Goal: Information Seeking & Learning: Learn about a topic

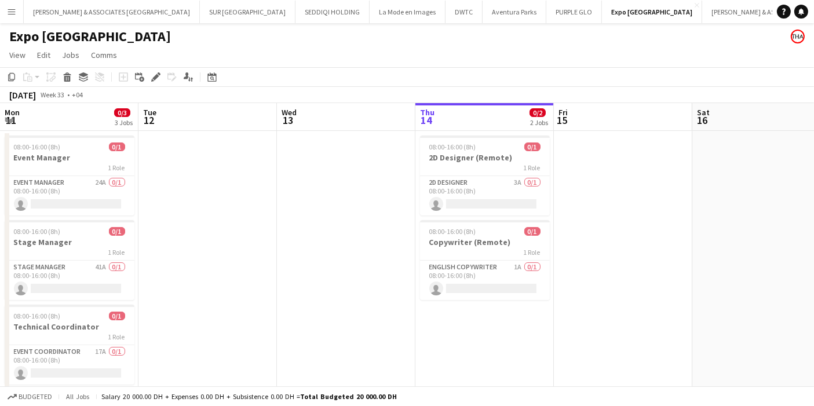
scroll to position [0, 276]
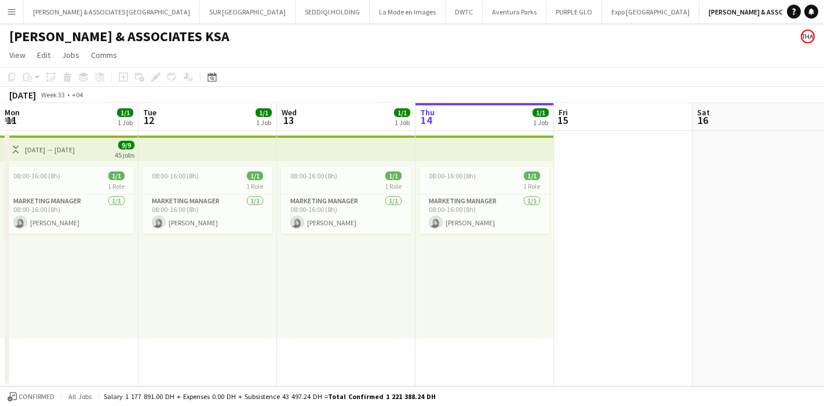
click at [7, 10] on app-icon "Menu" at bounding box center [11, 11] width 9 height 9
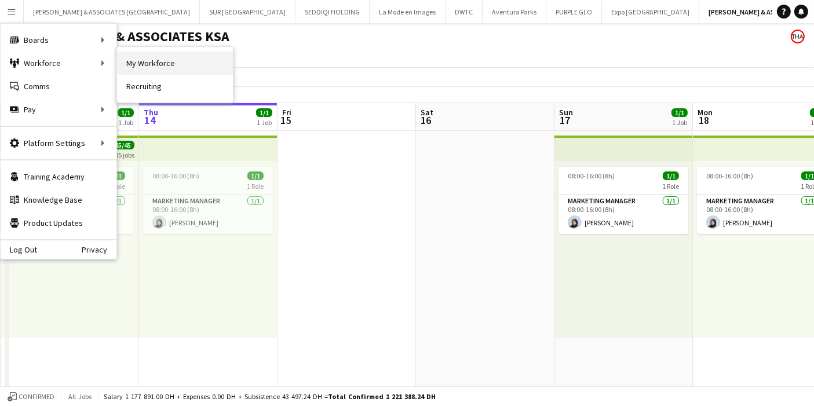
click at [160, 68] on link "My Workforce" at bounding box center [175, 63] width 116 height 23
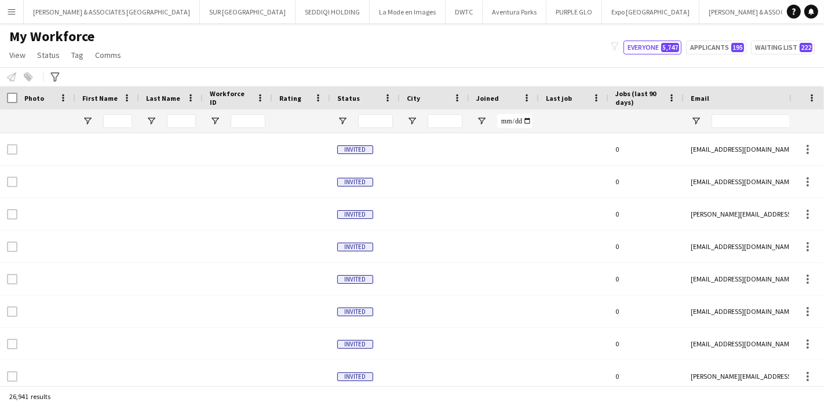
type input "*****"
type input "***"
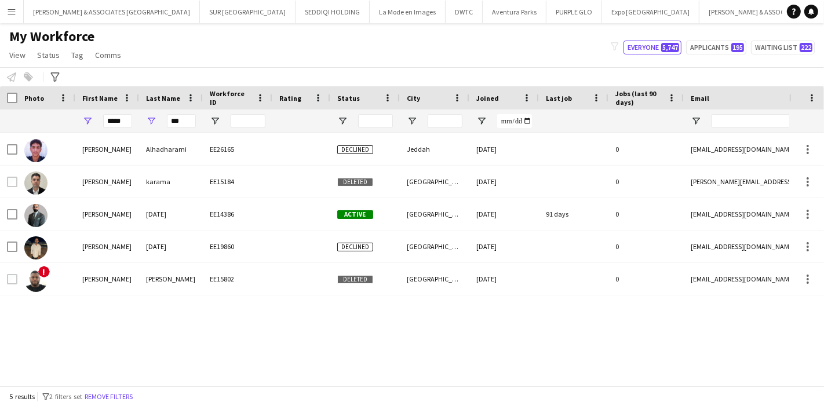
drag, startPoint x: 122, startPoint y: 393, endPoint x: 489, endPoint y: 89, distance: 476.4
click at [123, 390] on button "Remove filters" at bounding box center [108, 396] width 53 height 13
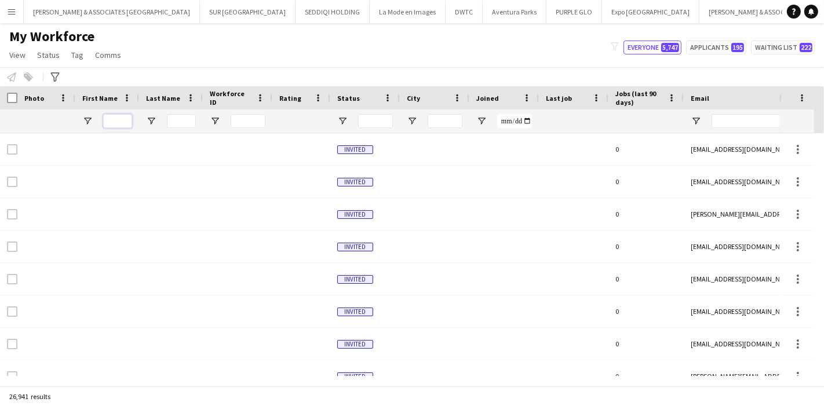
click at [115, 120] on input "First Name Filter Input" at bounding box center [117, 121] width 29 height 14
click at [48, 80] on div "Advanced filters" at bounding box center [55, 77] width 14 height 14
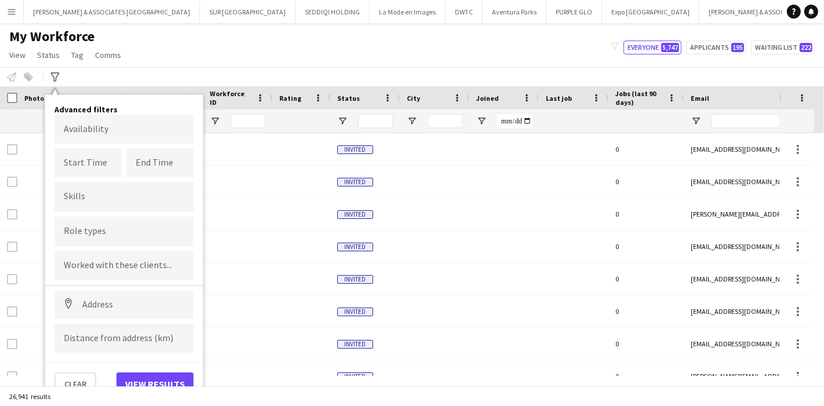
click at [114, 227] on input "Type to search role types..." at bounding box center [124, 231] width 120 height 10
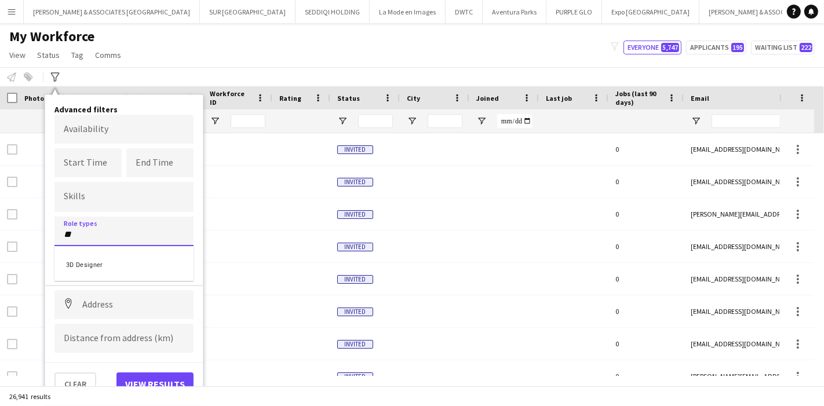
type input "**"
click at [116, 265] on div "3D Designer" at bounding box center [123, 264] width 139 height 28
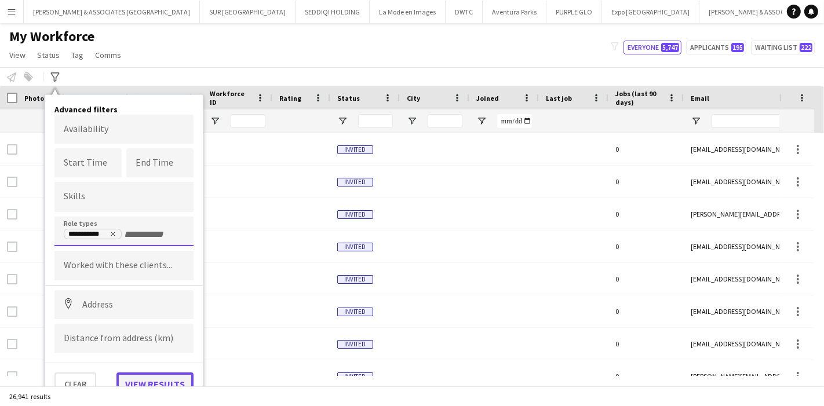
click at [151, 375] on button "View results" at bounding box center [154, 383] width 77 height 23
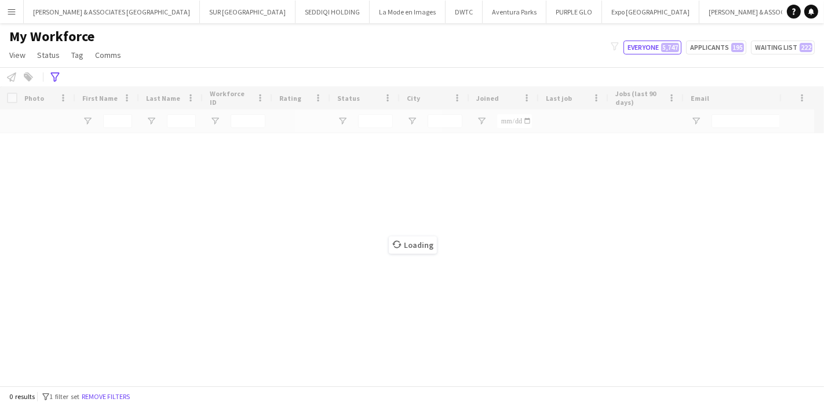
type input "**********"
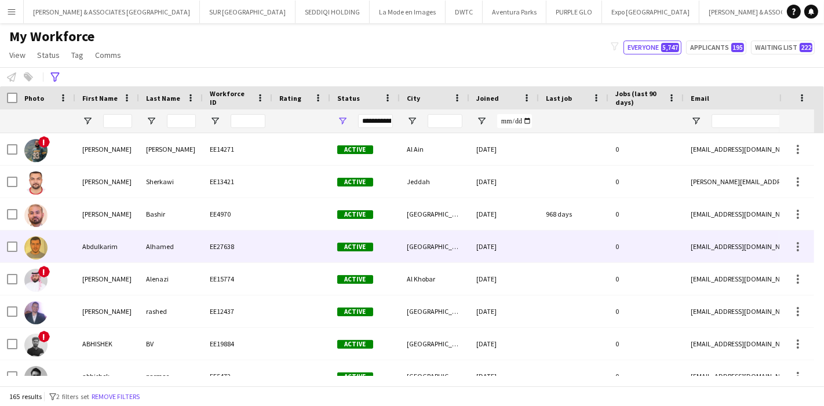
scroll to position [64, 0]
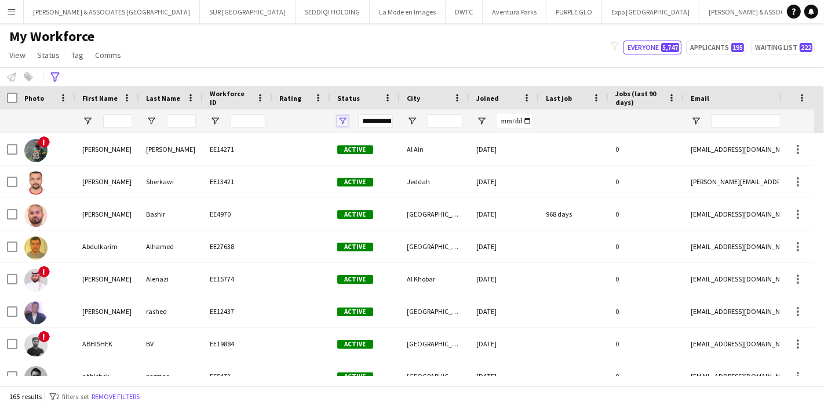
click at [341, 118] on span "Open Filter Menu" at bounding box center [342, 121] width 10 height 10
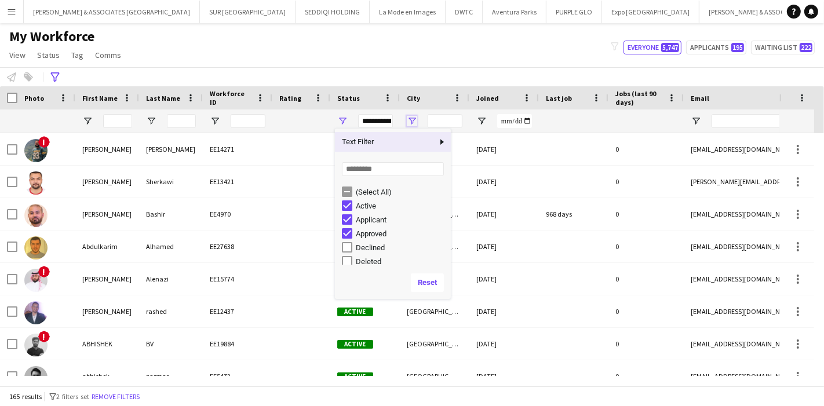
click at [415, 120] on span "Open Filter Menu" at bounding box center [412, 121] width 10 height 10
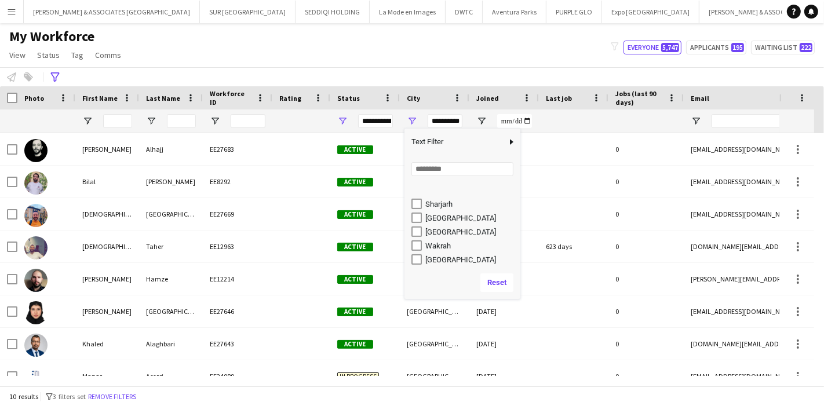
scroll to position [559, 0]
type input "**********"
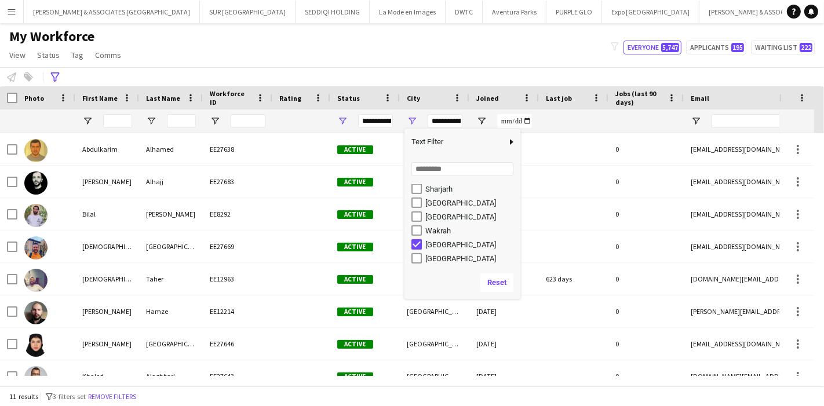
click at [410, 67] on div "**********" at bounding box center [412, 76] width 824 height 19
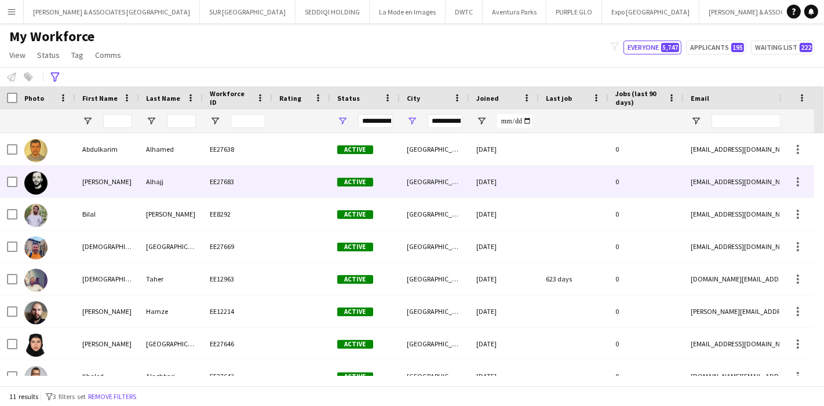
click at [103, 189] on div "[PERSON_NAME]" at bounding box center [107, 182] width 64 height 32
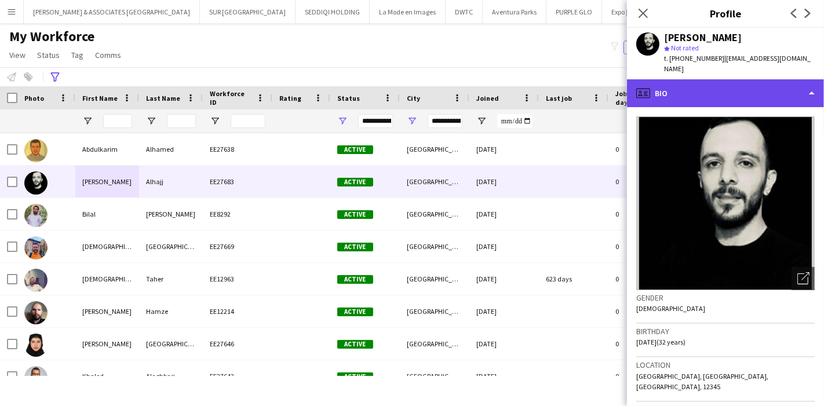
click at [775, 92] on div "profile Bio" at bounding box center [725, 93] width 197 height 28
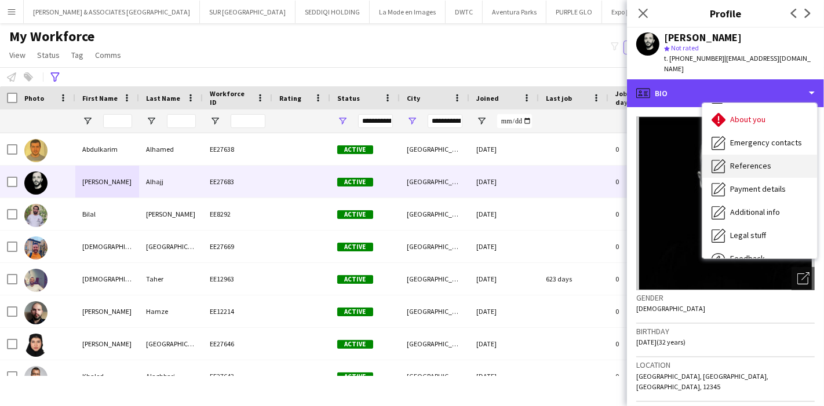
scroll to position [85, 0]
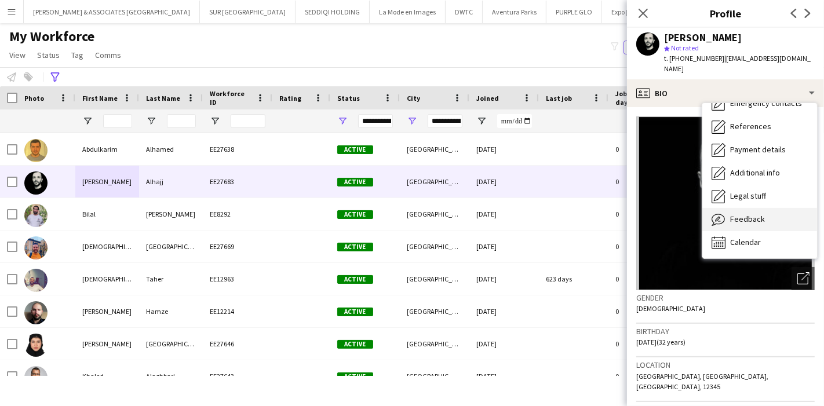
click at [767, 211] on div "Feedback Feedback" at bounding box center [759, 219] width 115 height 23
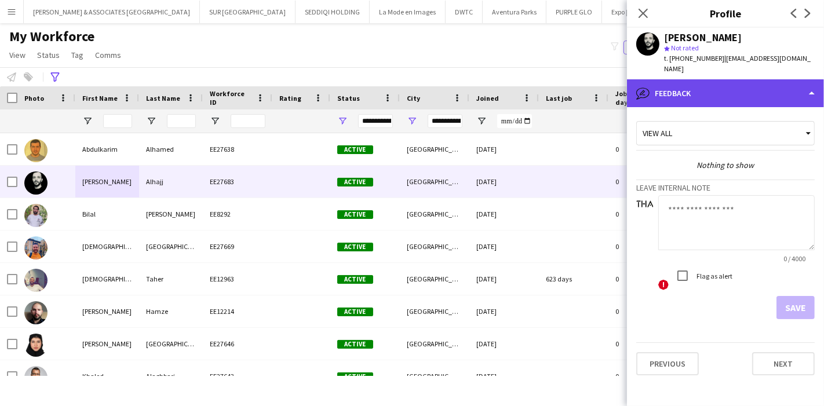
click at [754, 92] on div "bubble-pencil Feedback" at bounding box center [725, 93] width 197 height 28
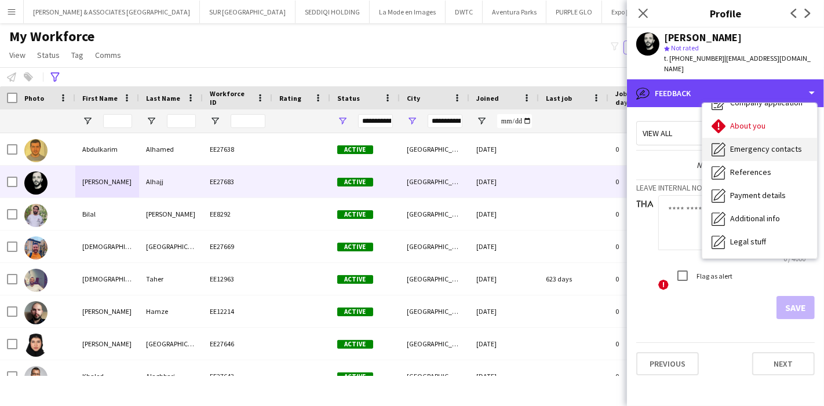
scroll to position [0, 0]
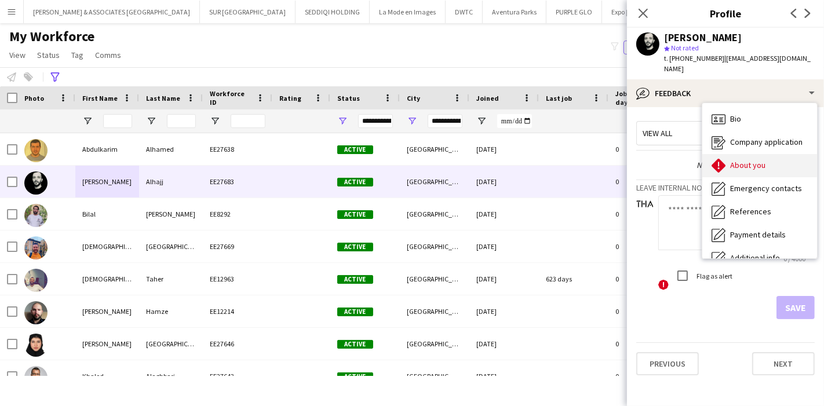
click at [762, 160] on span "About you" at bounding box center [747, 165] width 35 height 10
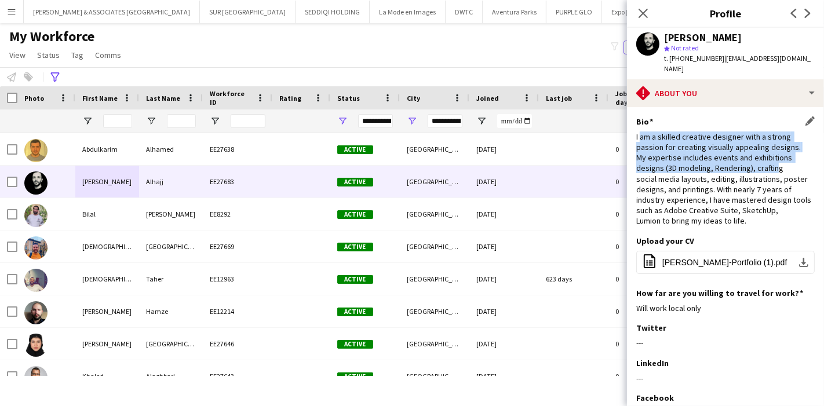
drag, startPoint x: 642, startPoint y: 127, endPoint x: 774, endPoint y: 164, distance: 137.9
click at [774, 163] on div "I am a skilled creative designer with a strong passion for creating visually ap…" at bounding box center [725, 178] width 178 height 95
click at [787, 251] on button "office-file-sheet [PERSON_NAME] (1).pdf download-bottom" at bounding box center [725, 262] width 178 height 23
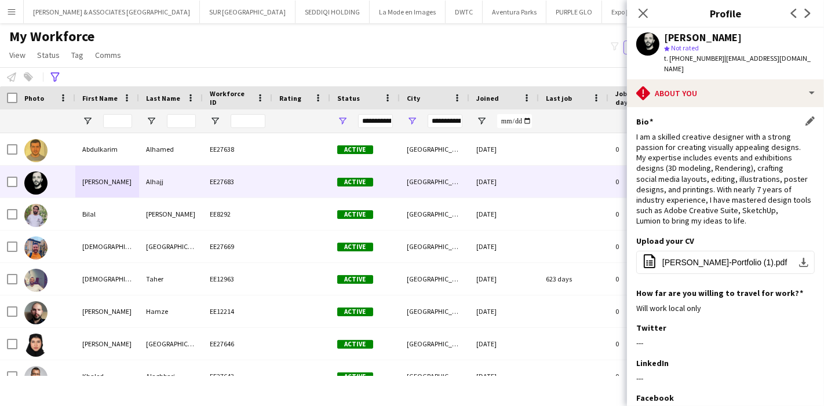
click at [738, 207] on div "I am a skilled creative designer with a strong passion for creating visually ap…" at bounding box center [725, 178] width 178 height 95
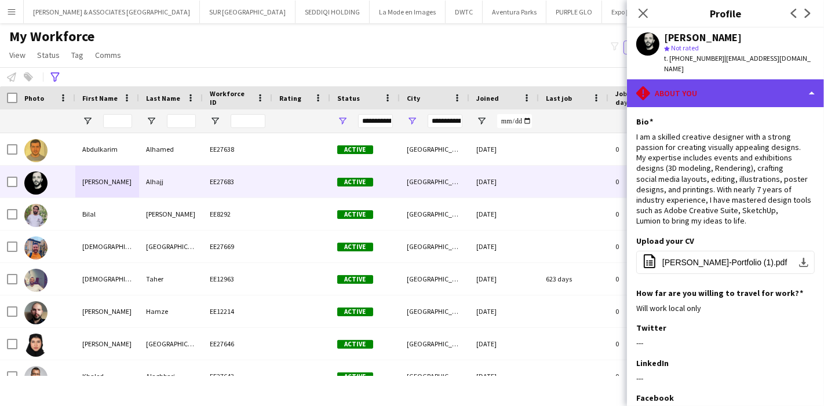
click at [810, 84] on div "rhombus-alert About you" at bounding box center [725, 93] width 197 height 28
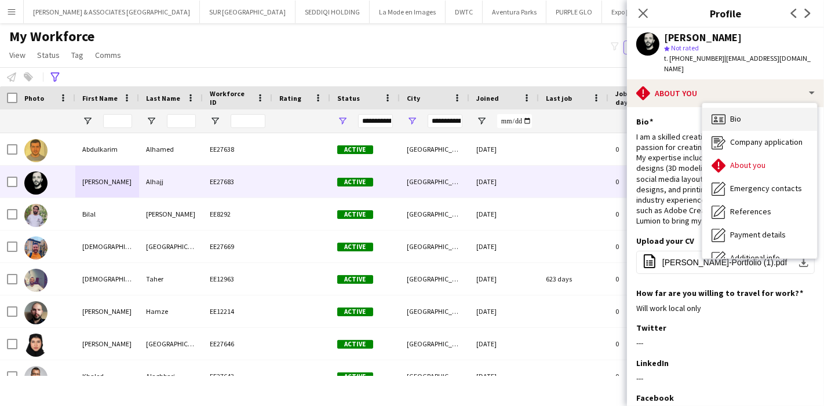
click at [747, 108] on div "Bio Bio" at bounding box center [759, 119] width 115 height 23
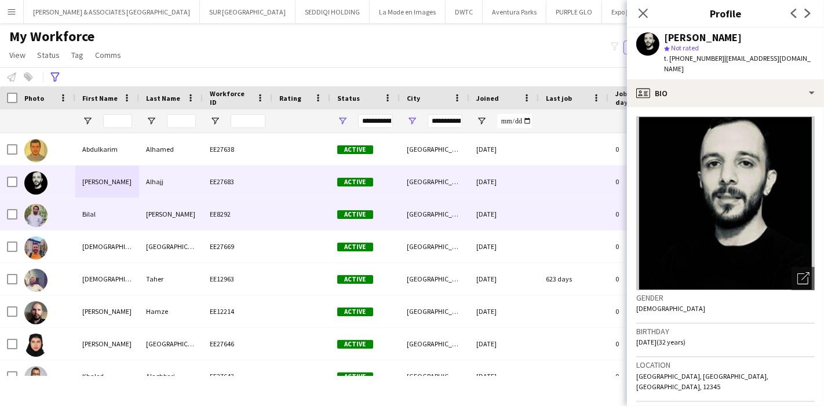
click at [87, 219] on div "Bilal" at bounding box center [107, 214] width 64 height 32
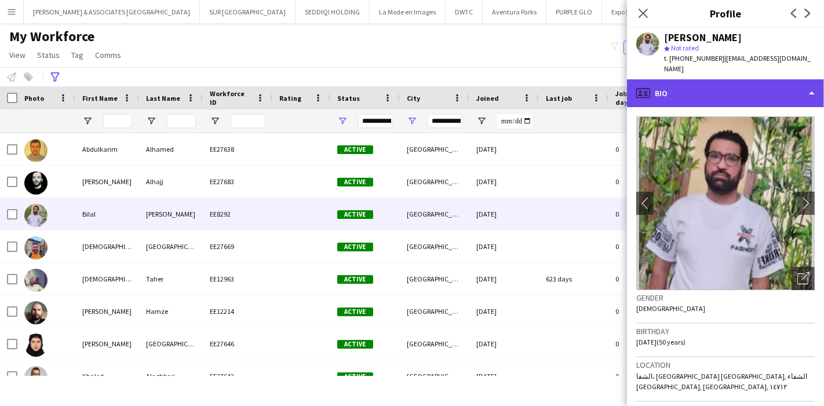
click at [806, 82] on div "profile Bio" at bounding box center [725, 93] width 197 height 28
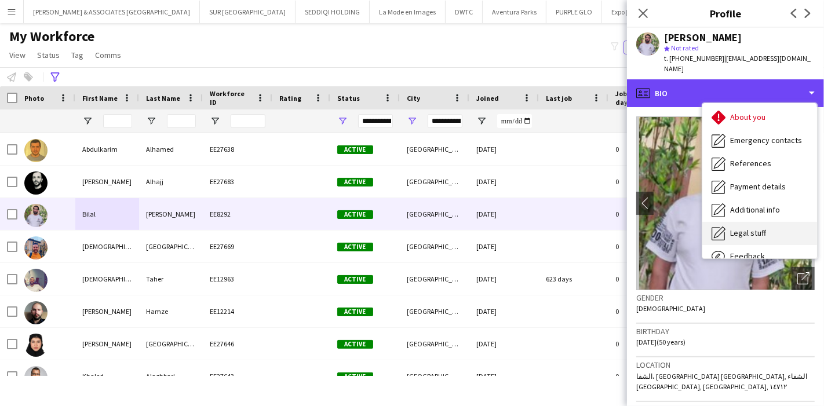
scroll to position [85, 0]
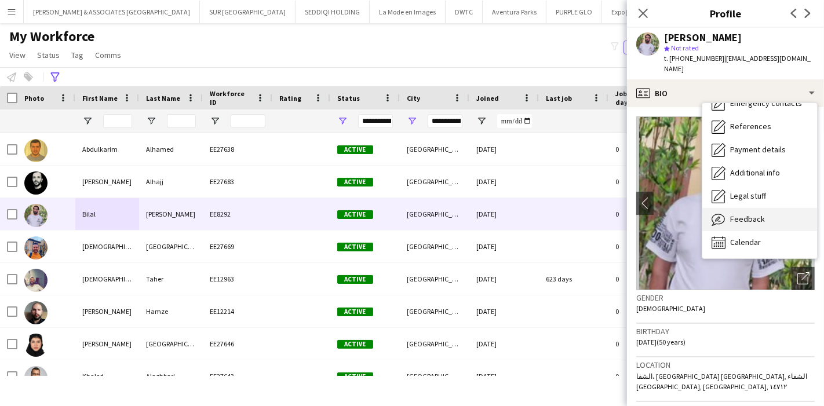
click at [758, 214] on span "Feedback" at bounding box center [747, 219] width 35 height 10
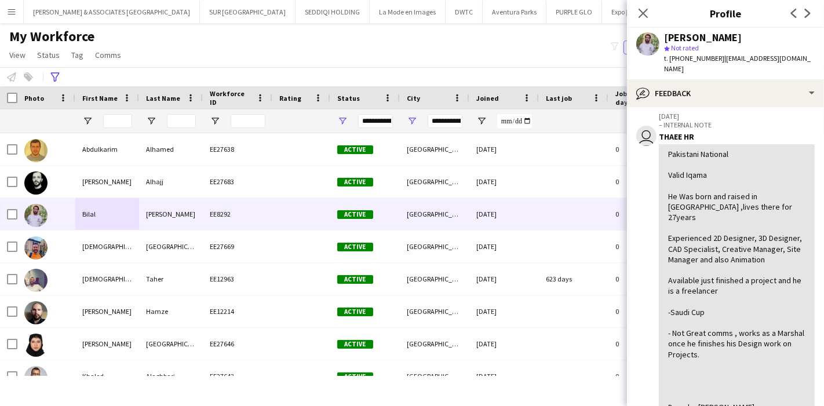
scroll to position [64, 0]
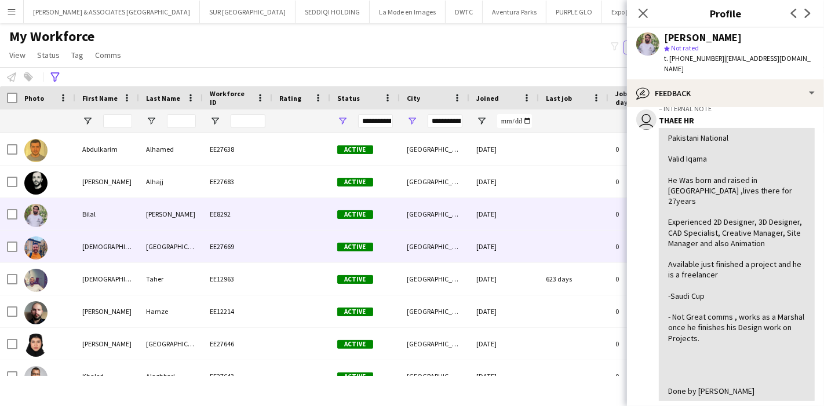
click at [109, 249] on div "[DEMOGRAPHIC_DATA]" at bounding box center [107, 247] width 64 height 32
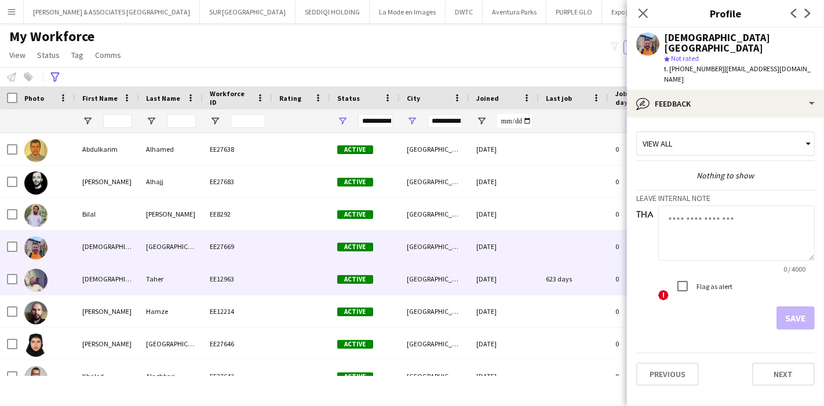
click at [101, 279] on div "[DEMOGRAPHIC_DATA]" at bounding box center [107, 279] width 64 height 32
